Goal: Information Seeking & Learning: Learn about a topic

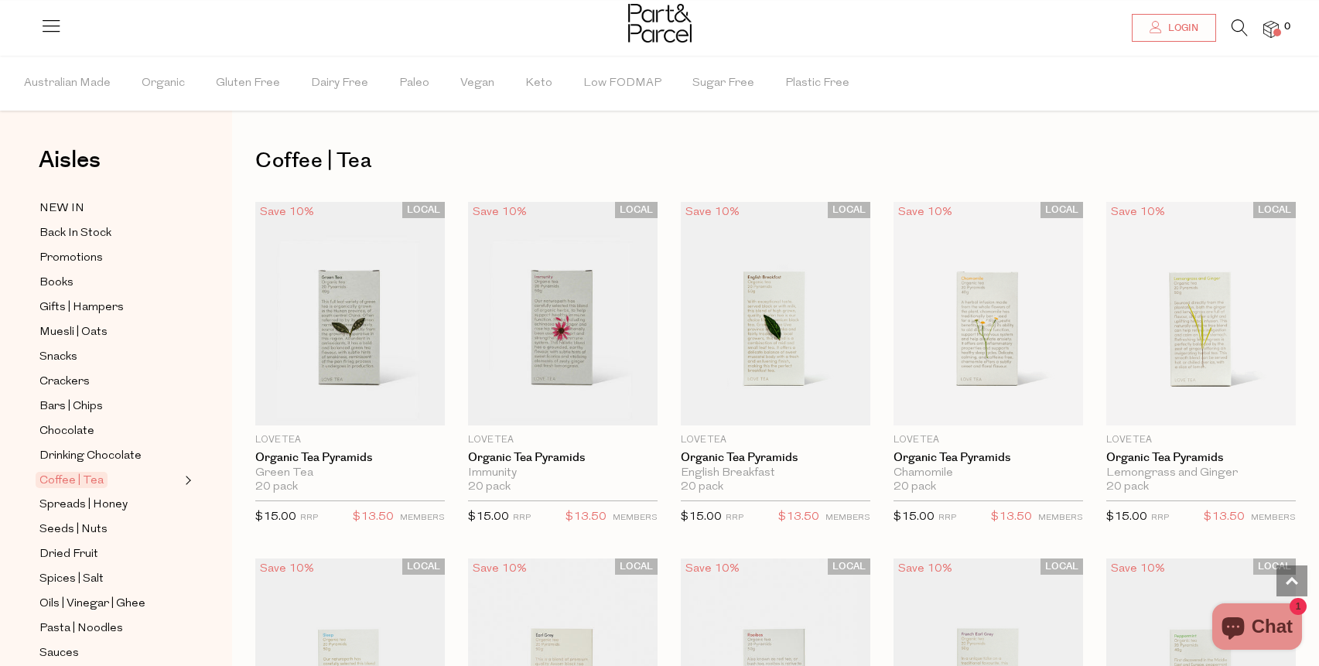
click at [1270, 36] on img at bounding box center [1270, 30] width 15 height 18
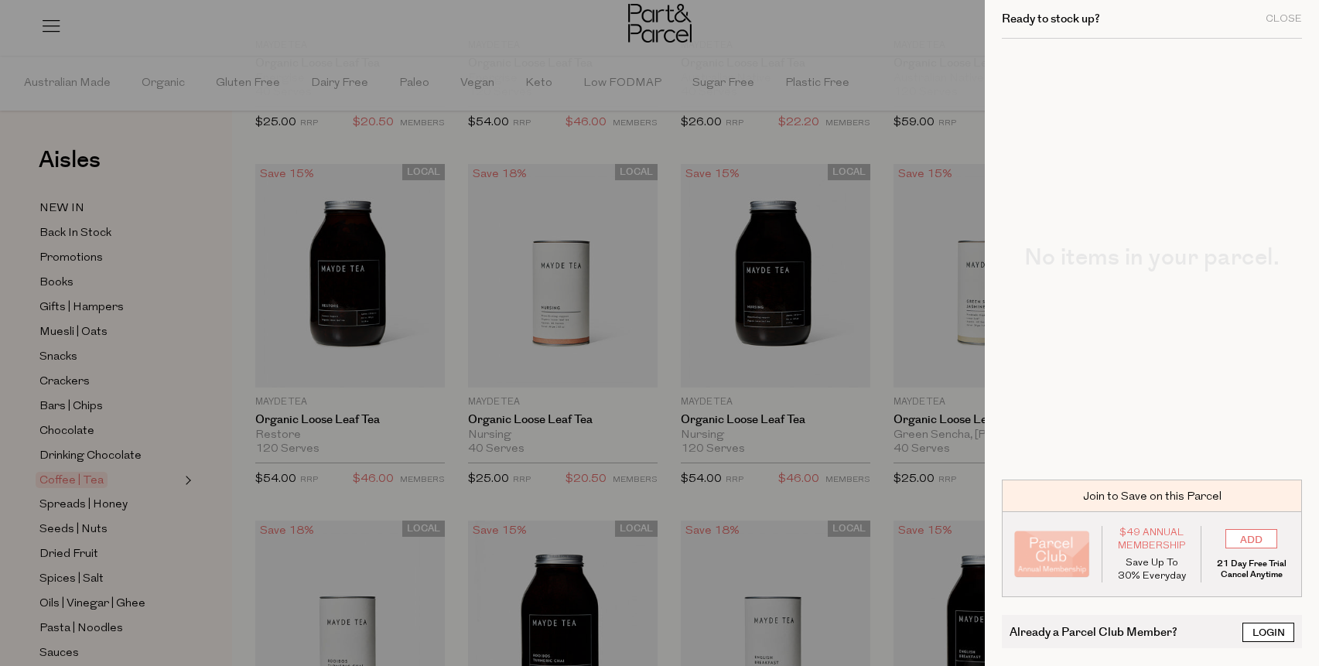
click at [1253, 629] on link "Login" at bounding box center [1268, 632] width 52 height 19
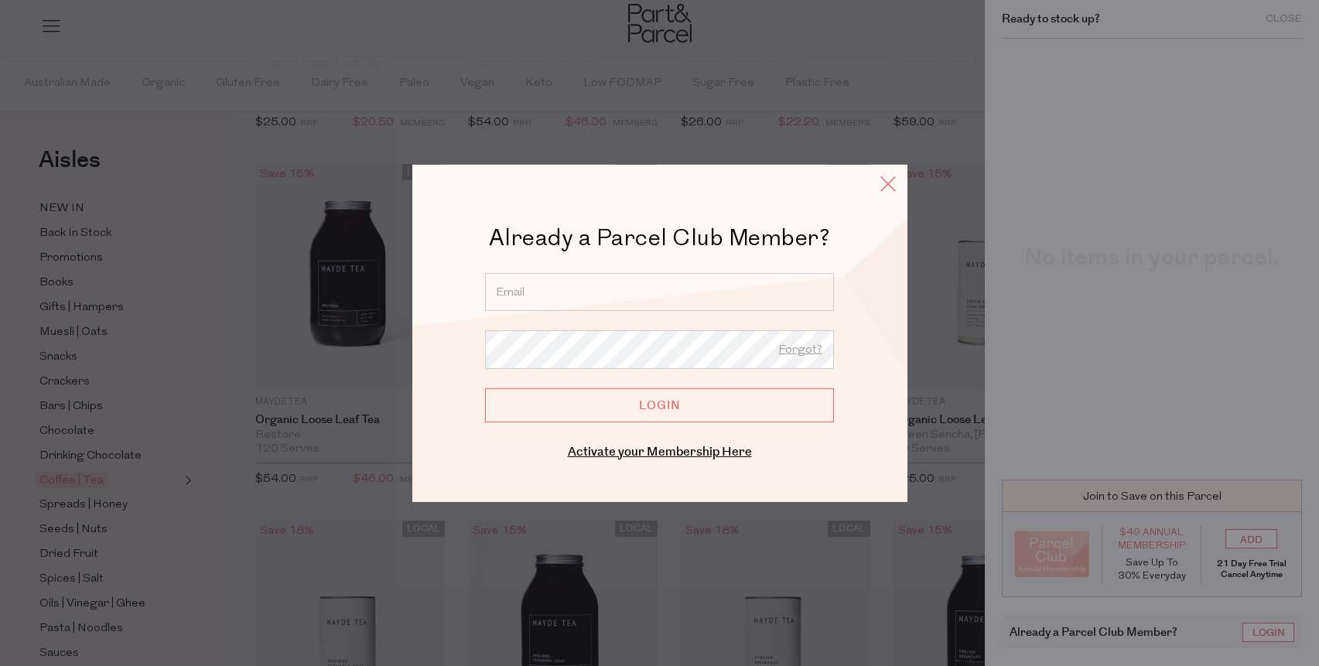
click at [887, 177] on icon at bounding box center [887, 183] width 23 height 22
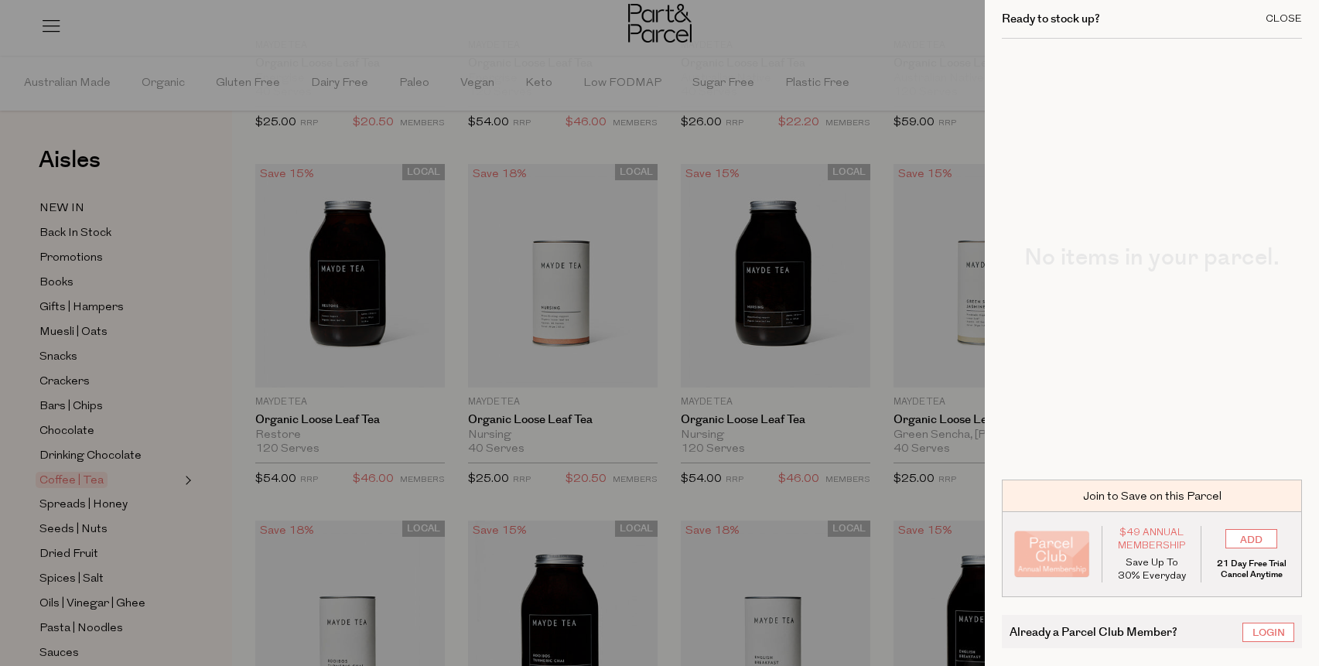
click at [1268, 17] on div "Close" at bounding box center [1283, 19] width 36 height 10
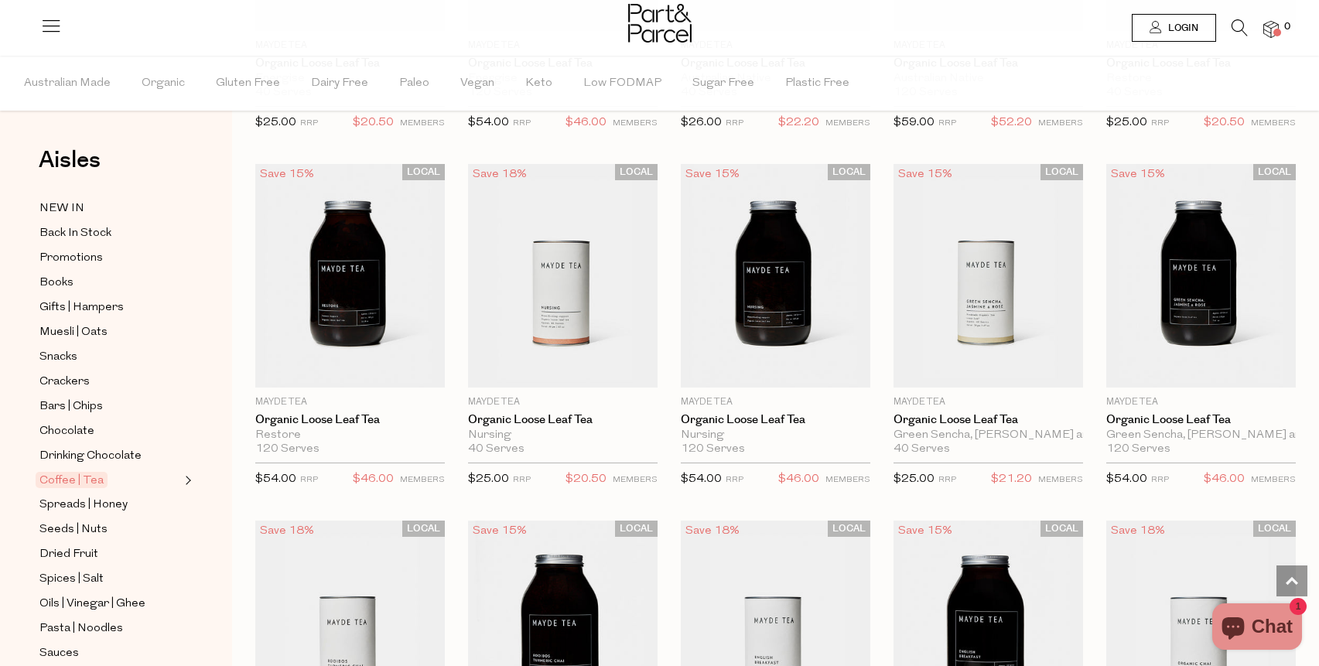
click at [1195, 28] on span "Login" at bounding box center [1181, 28] width 34 height 13
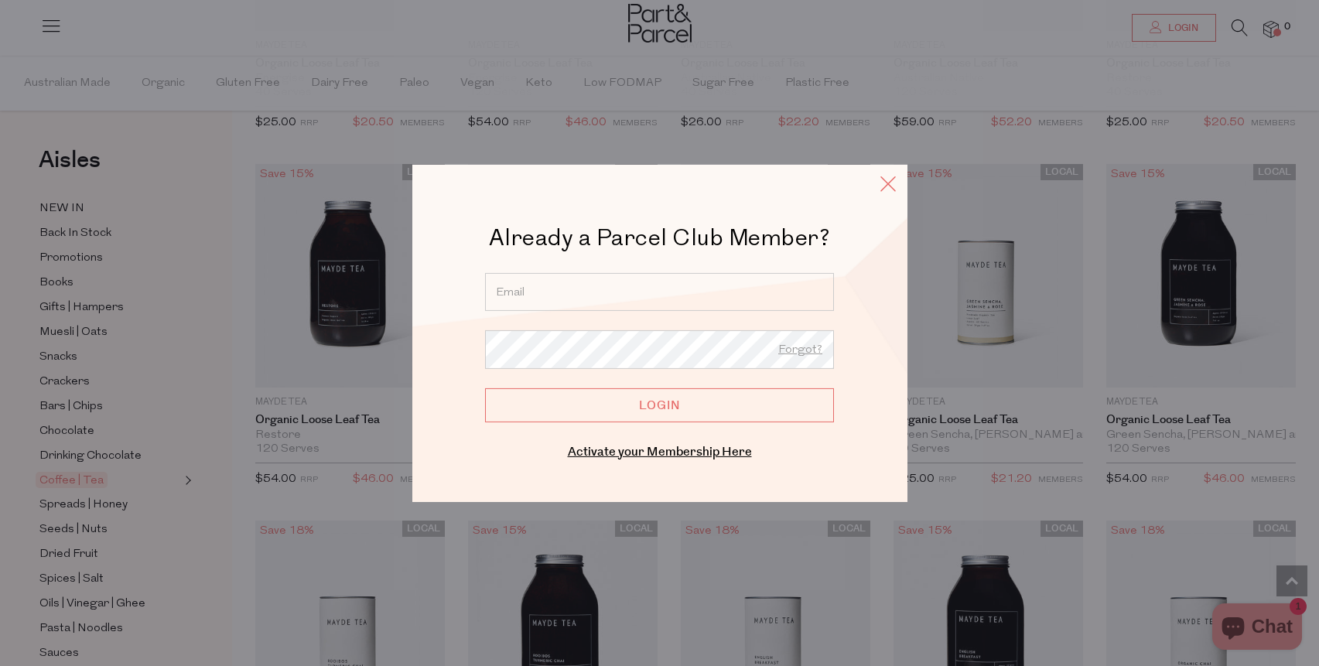
click at [888, 180] on icon at bounding box center [887, 183] width 23 height 22
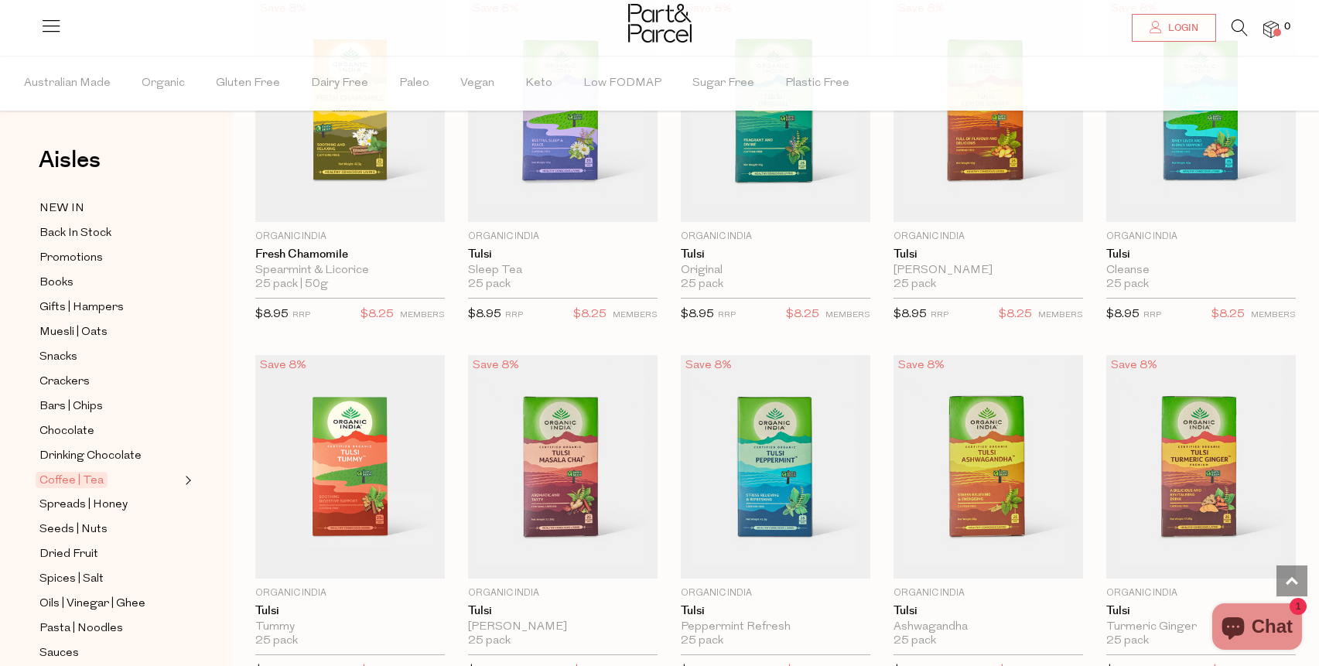
scroll to position [1279, 0]
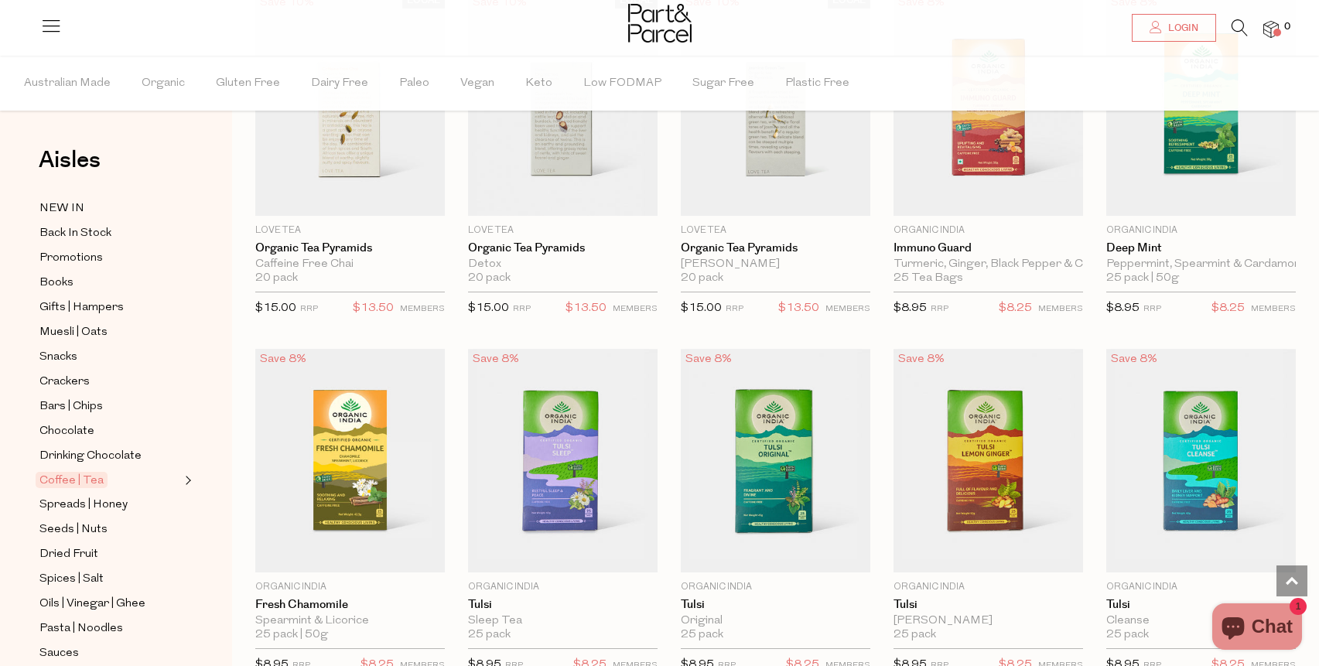
click at [52, 23] on icon at bounding box center [51, 26] width 22 height 22
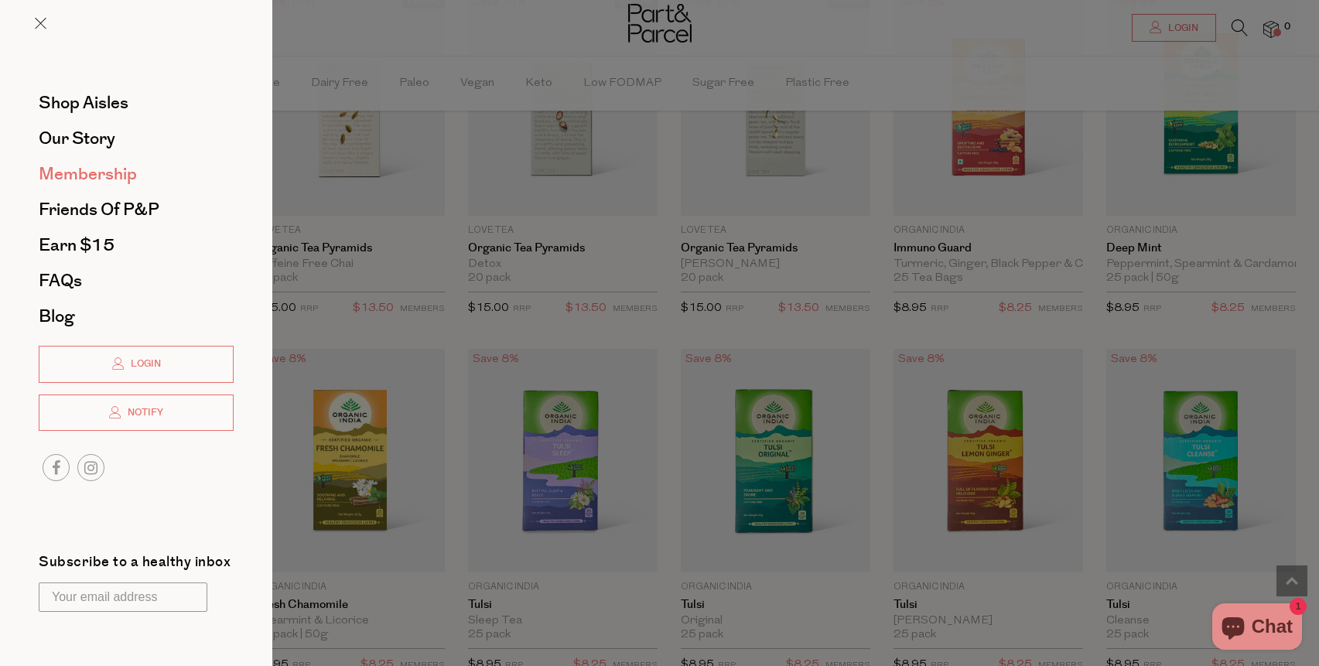
click at [73, 166] on span "Membership" at bounding box center [88, 174] width 98 height 25
